Goal: Task Accomplishment & Management: Complete application form

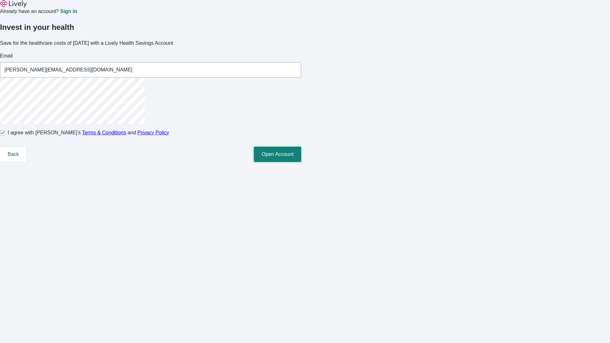
click at [301, 162] on button "Open Account" at bounding box center [277, 154] width 47 height 15
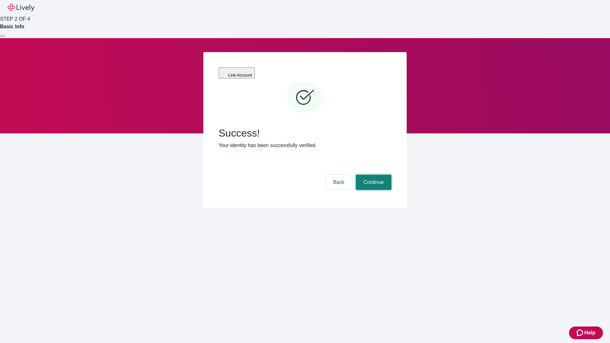
click at [373, 175] on button "Continue" at bounding box center [374, 182] width 36 height 15
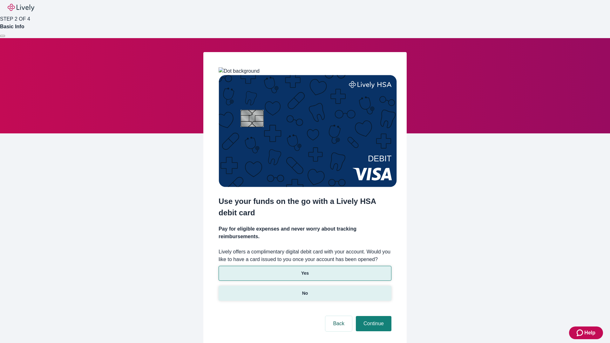
click at [305, 290] on p "No" at bounding box center [305, 293] width 6 height 7
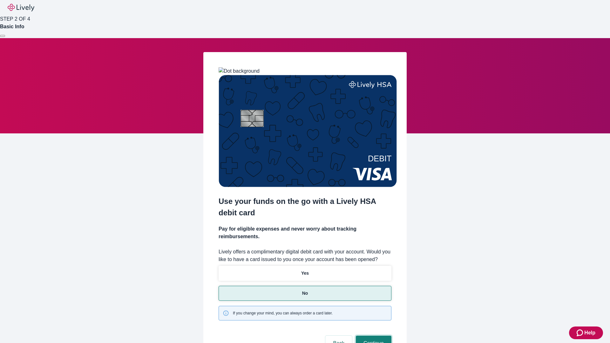
click at [373, 336] on button "Continue" at bounding box center [374, 343] width 36 height 15
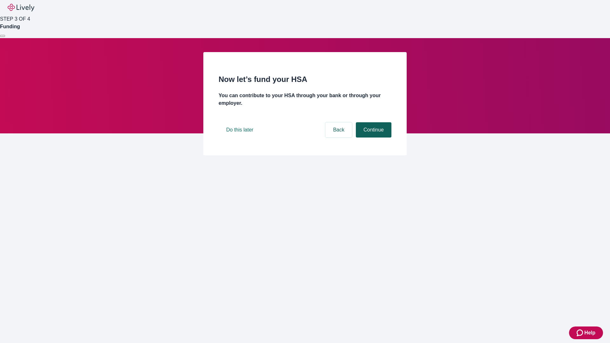
click at [373, 138] on button "Continue" at bounding box center [374, 129] width 36 height 15
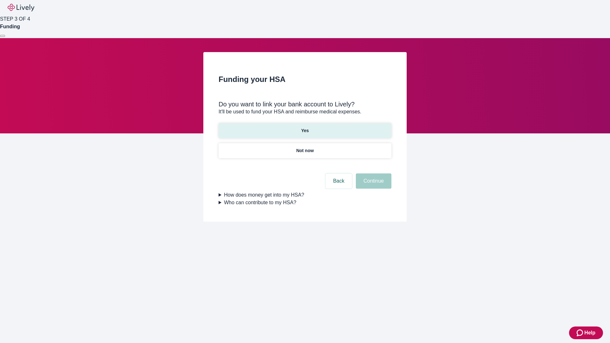
click at [305, 127] on p "Yes" at bounding box center [305, 130] width 8 height 7
click at [373, 173] on button "Continue" at bounding box center [374, 180] width 36 height 15
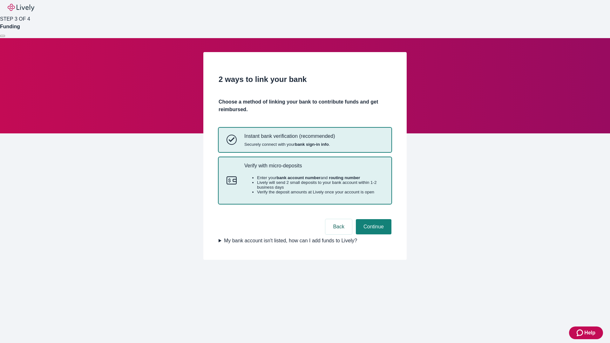
click at [314, 169] on p "Verify with micro-deposits" at bounding box center [313, 166] width 139 height 6
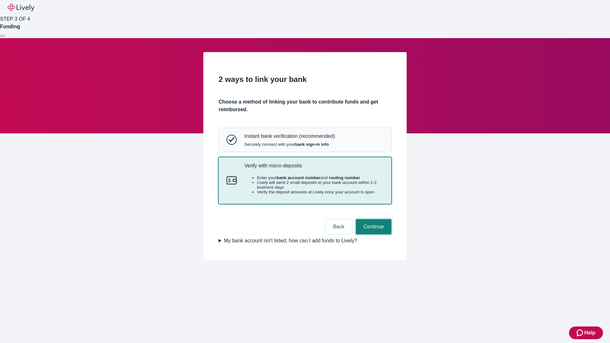
click at [373, 235] on button "Continue" at bounding box center [374, 226] width 36 height 15
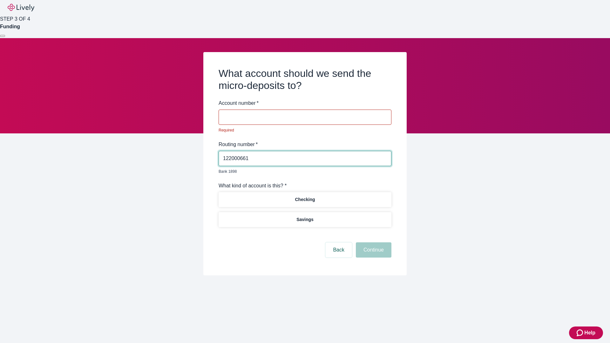
type input "122000661"
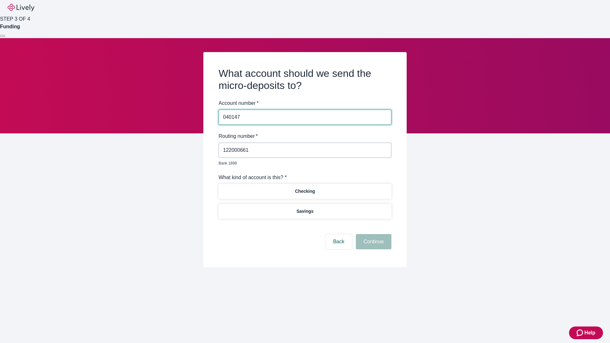
type input "040147"
click at [305, 188] on p "Checking" at bounding box center [305, 191] width 20 height 7
click at [373, 235] on button "Continue" at bounding box center [374, 241] width 36 height 15
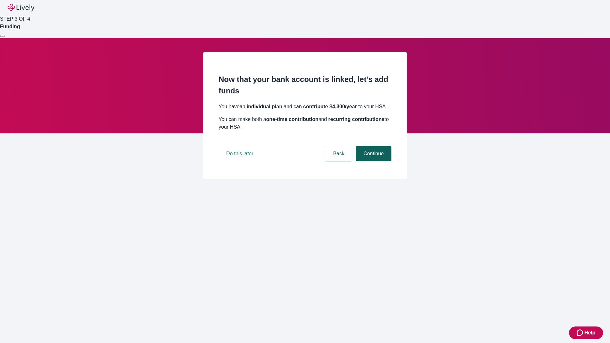
click at [373, 161] on button "Continue" at bounding box center [374, 153] width 36 height 15
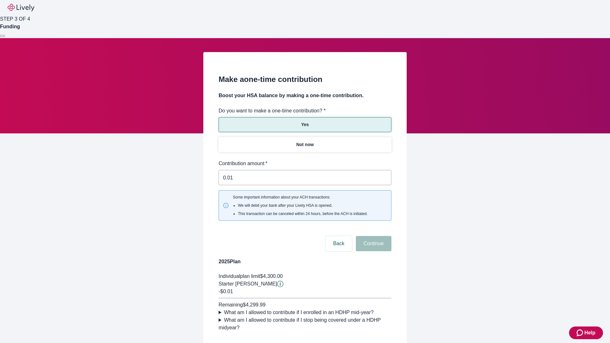
type input "0.01"
click at [373, 236] on button "Continue" at bounding box center [374, 243] width 36 height 15
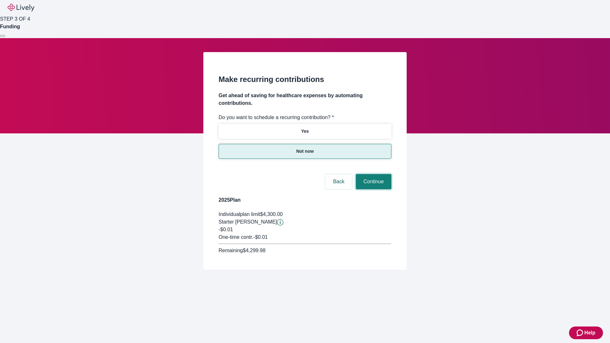
click at [373, 174] on button "Continue" at bounding box center [374, 181] width 36 height 15
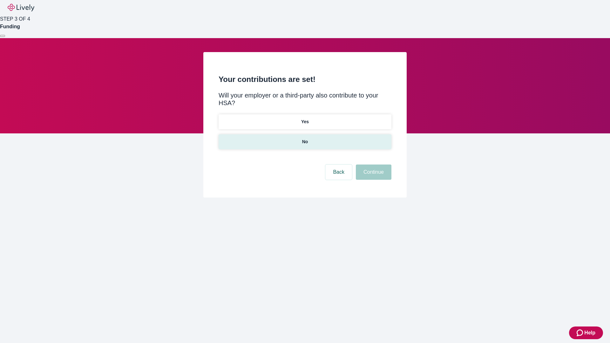
click at [305, 139] on p "No" at bounding box center [305, 142] width 6 height 7
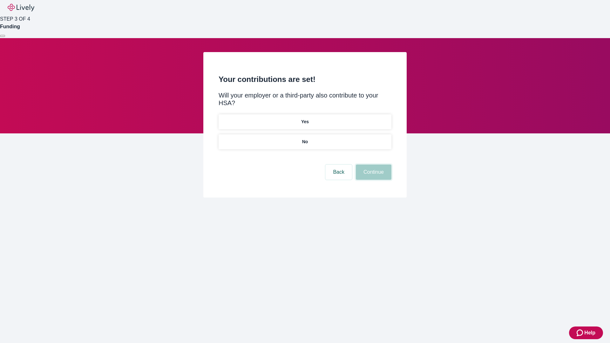
click at [373, 165] on button "Continue" at bounding box center [374, 172] width 36 height 15
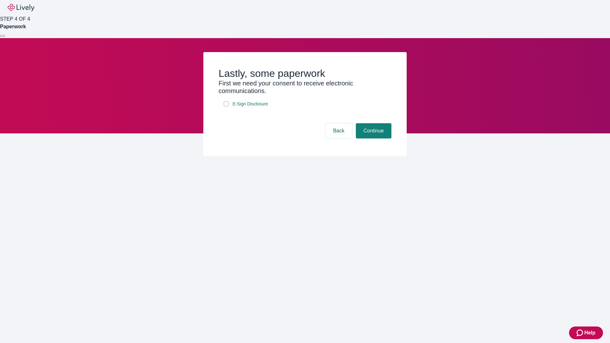
click at [226, 106] on input "E-Sign Disclosure" at bounding box center [226, 103] width 5 height 5
checkbox input "true"
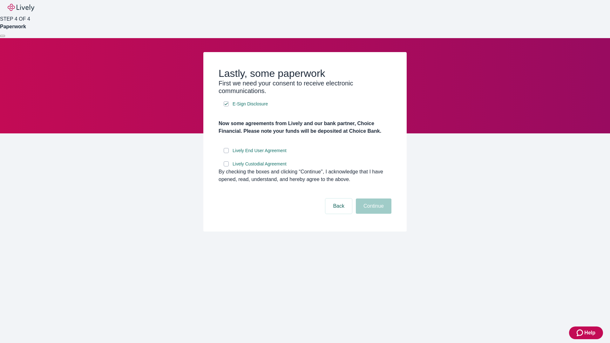
click at [226, 153] on input "Lively End User Agreement" at bounding box center [226, 150] width 5 height 5
checkbox input "true"
click at [226, 167] on input "Lively Custodial Agreement" at bounding box center [226, 163] width 5 height 5
checkbox input "true"
click at [373, 214] on button "Continue" at bounding box center [374, 206] width 36 height 15
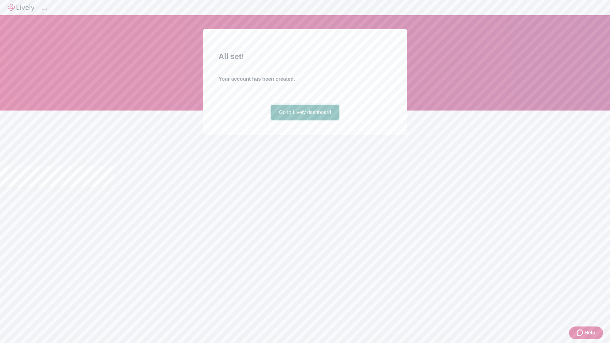
click at [305, 120] on link "Go to Lively dashboard" at bounding box center [305, 112] width 68 height 15
